Goal: Find specific page/section: Find specific page/section

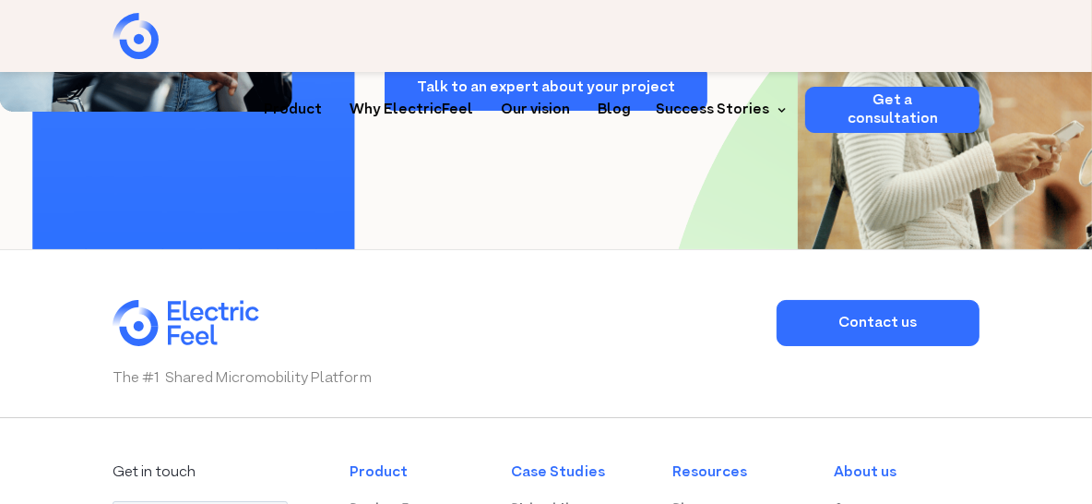
scroll to position [5444, 0]
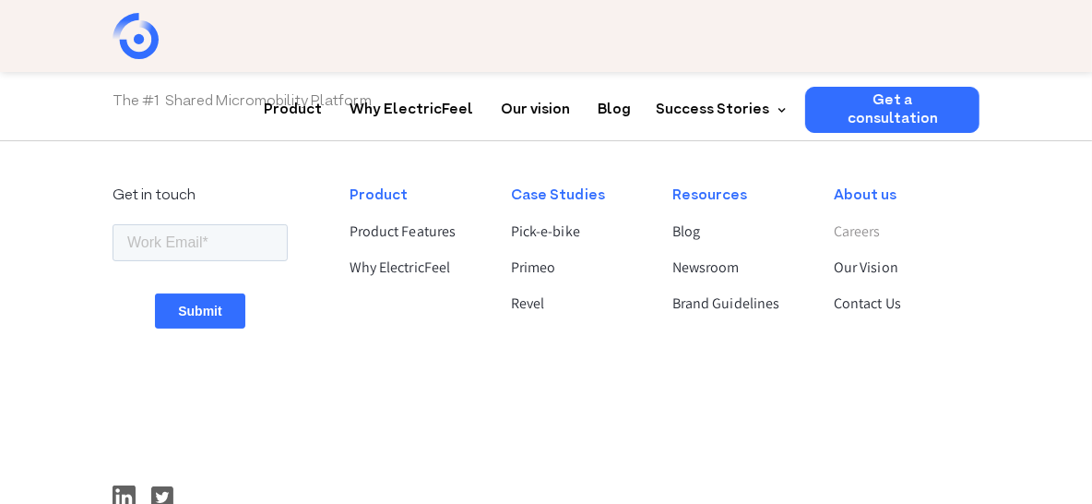
click at [863, 221] on link "Careers" at bounding box center [899, 232] width 130 height 22
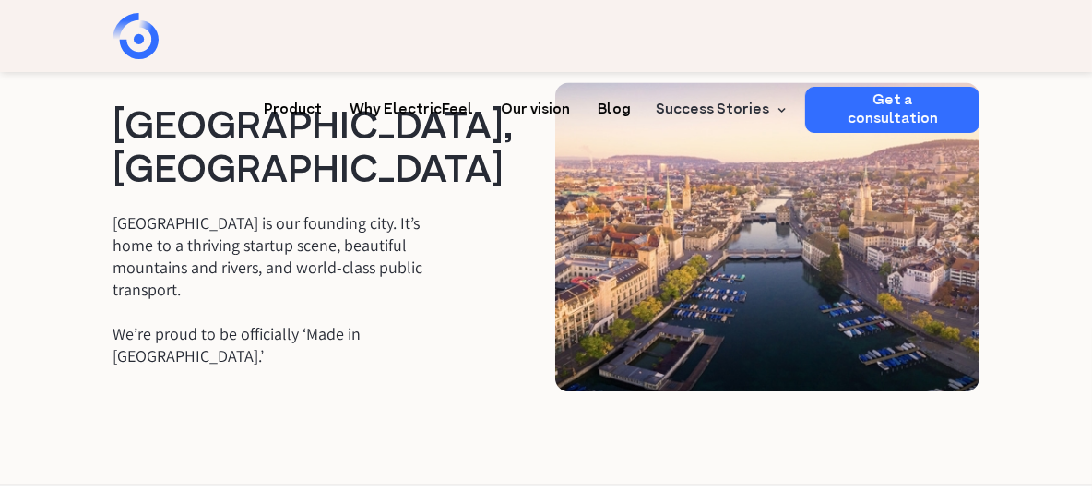
scroll to position [2676, 0]
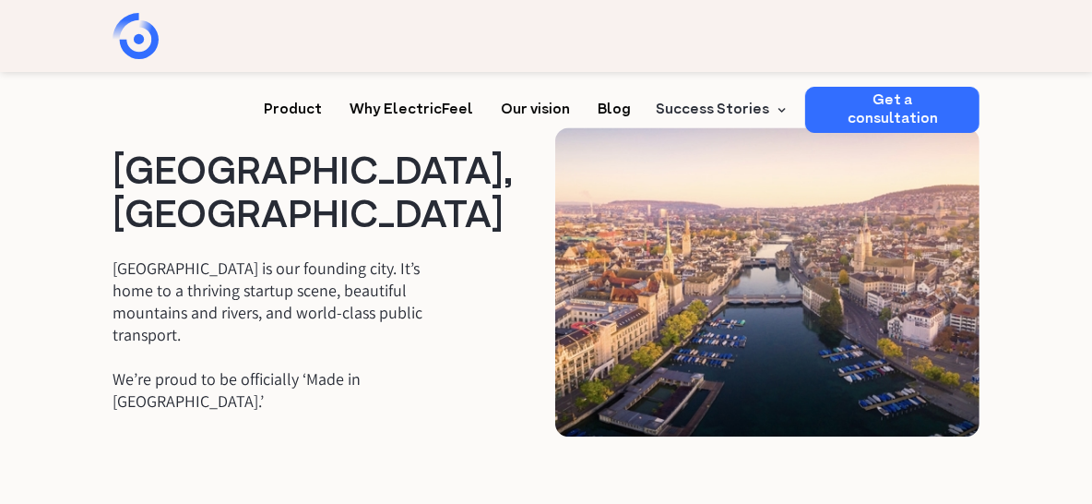
click at [802, 265] on img at bounding box center [767, 281] width 424 height 309
